Goal: Information Seeking & Learning: Understand process/instructions

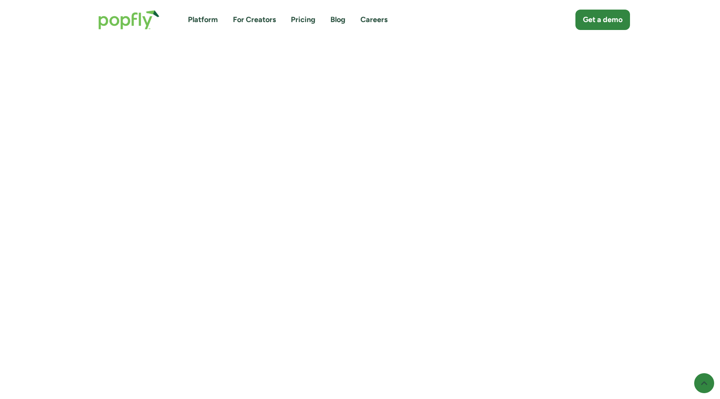
scroll to position [4412, 0]
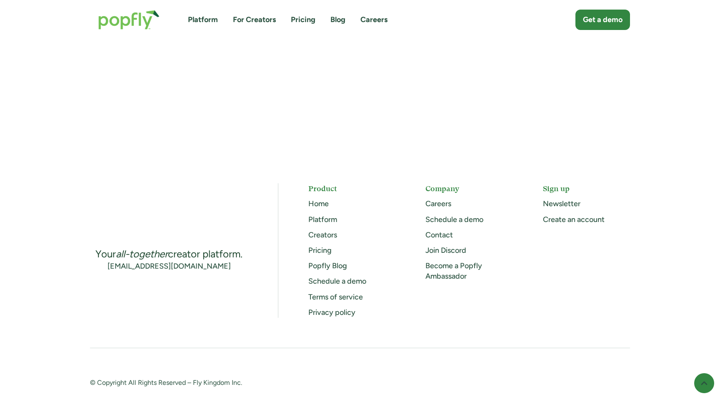
scroll to position [3703, 0]
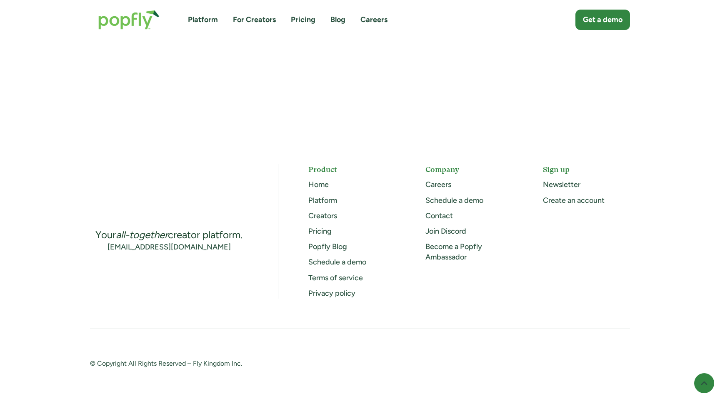
click at [343, 278] on link "Terms of service" at bounding box center [335, 277] width 55 height 9
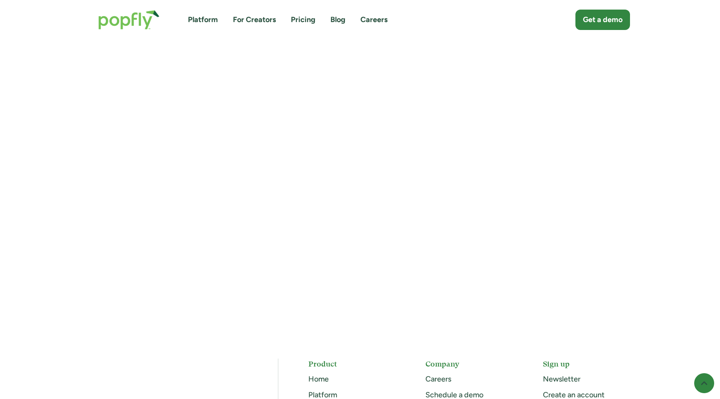
scroll to position [2745, 0]
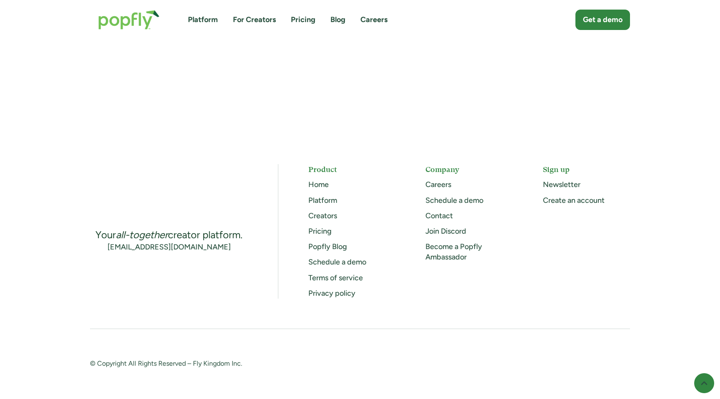
click at [323, 294] on link "Privacy policy" at bounding box center [331, 293] width 47 height 9
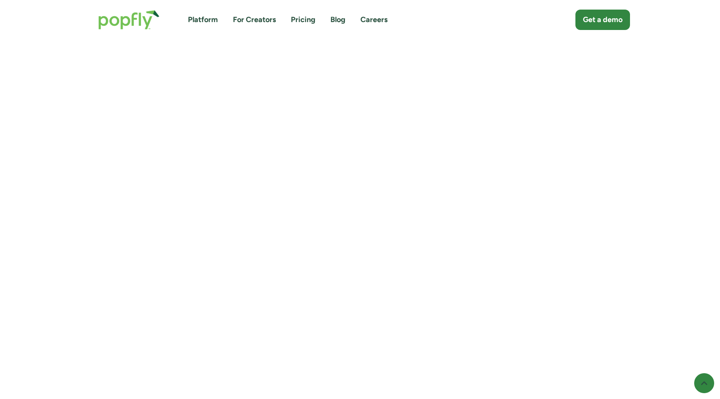
scroll to position [5711, 0]
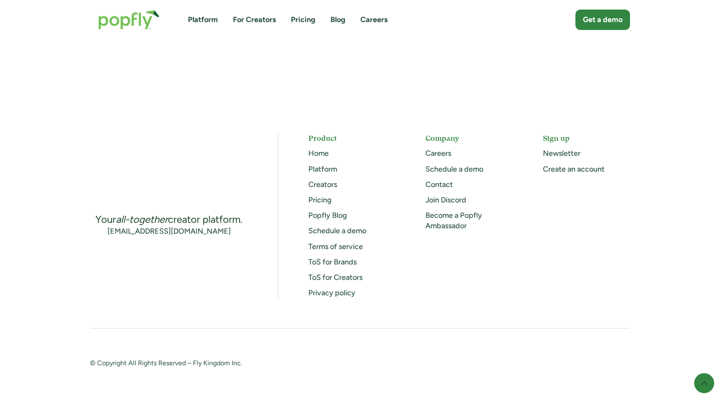
click at [336, 264] on link "ToS for Brands" at bounding box center [332, 262] width 48 height 9
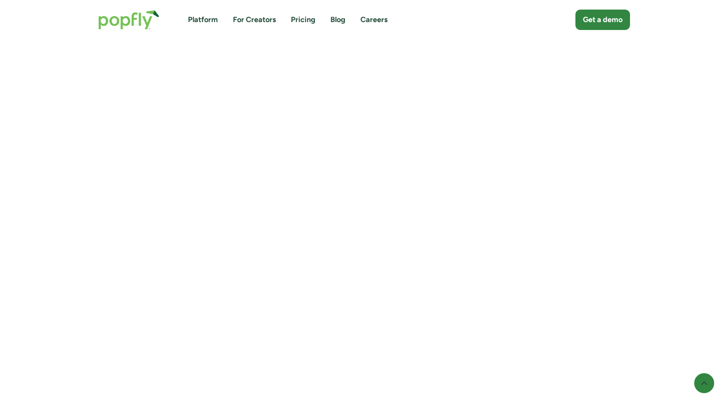
scroll to position [4443, 0]
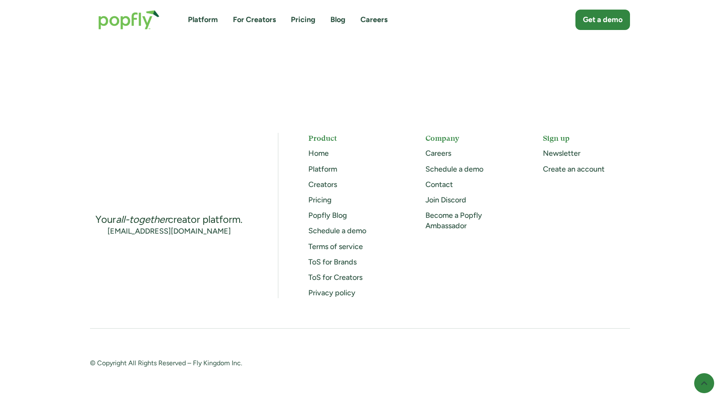
click at [332, 278] on link "ToS for Creators" at bounding box center [335, 277] width 54 height 9
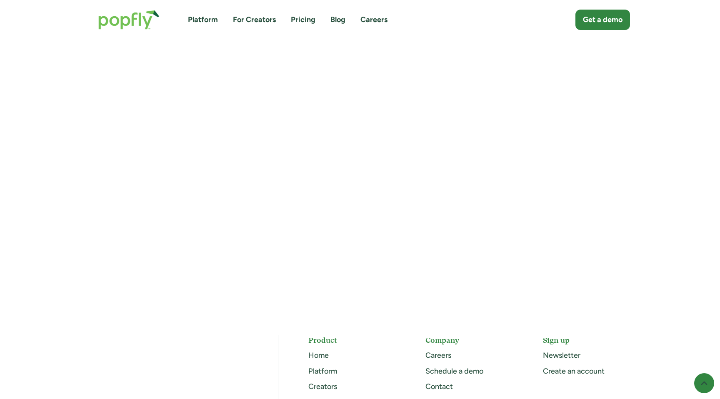
scroll to position [3735, 0]
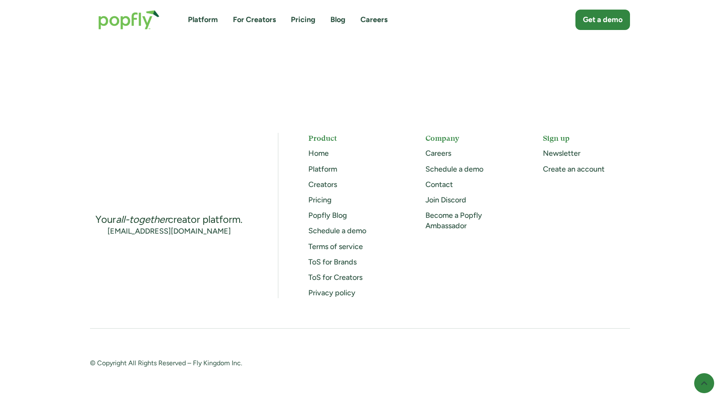
click at [330, 250] on link "Terms of service" at bounding box center [335, 246] width 55 height 9
